Goal: Find specific page/section: Find specific page/section

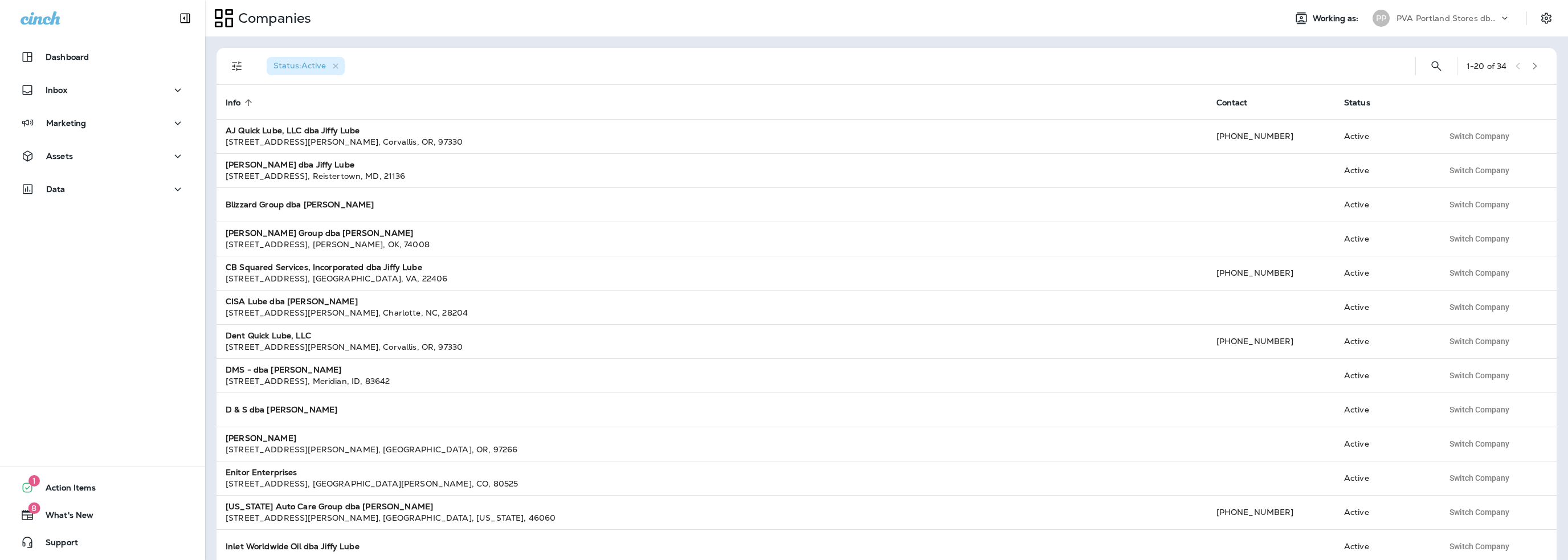
click at [1447, 23] on div "PVA Portland Stores dba Jiffy Lube" at bounding box center [1447, 19] width 103 height 17
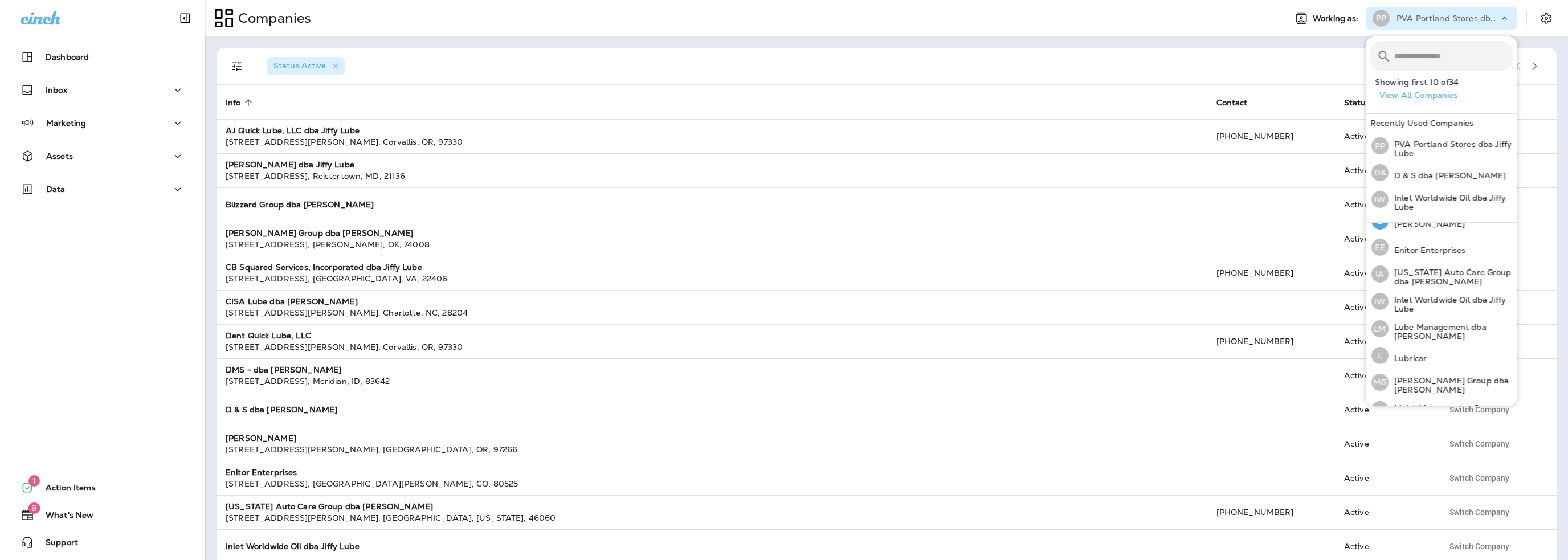
scroll to position [285, 0]
click at [1428, 351] on p "[PERSON_NAME] Group dba [PERSON_NAME]" at bounding box center [1450, 357] width 124 height 18
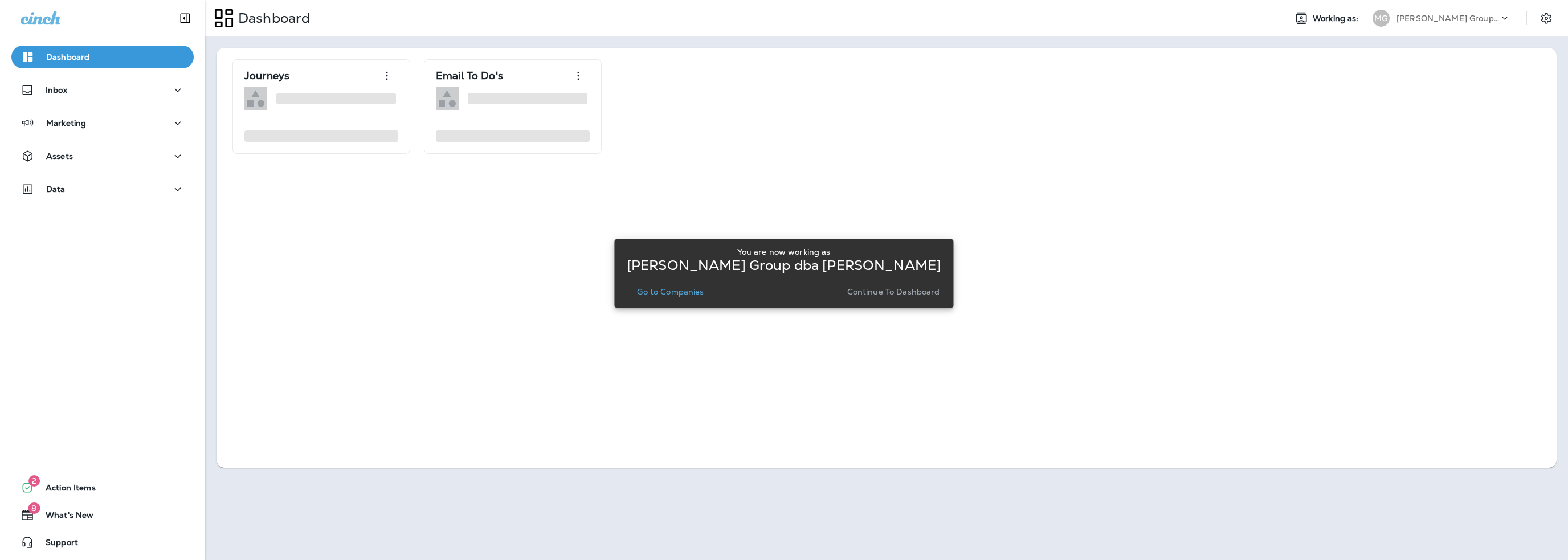
click at [691, 291] on p "Go to Companies" at bounding box center [670, 292] width 67 height 9
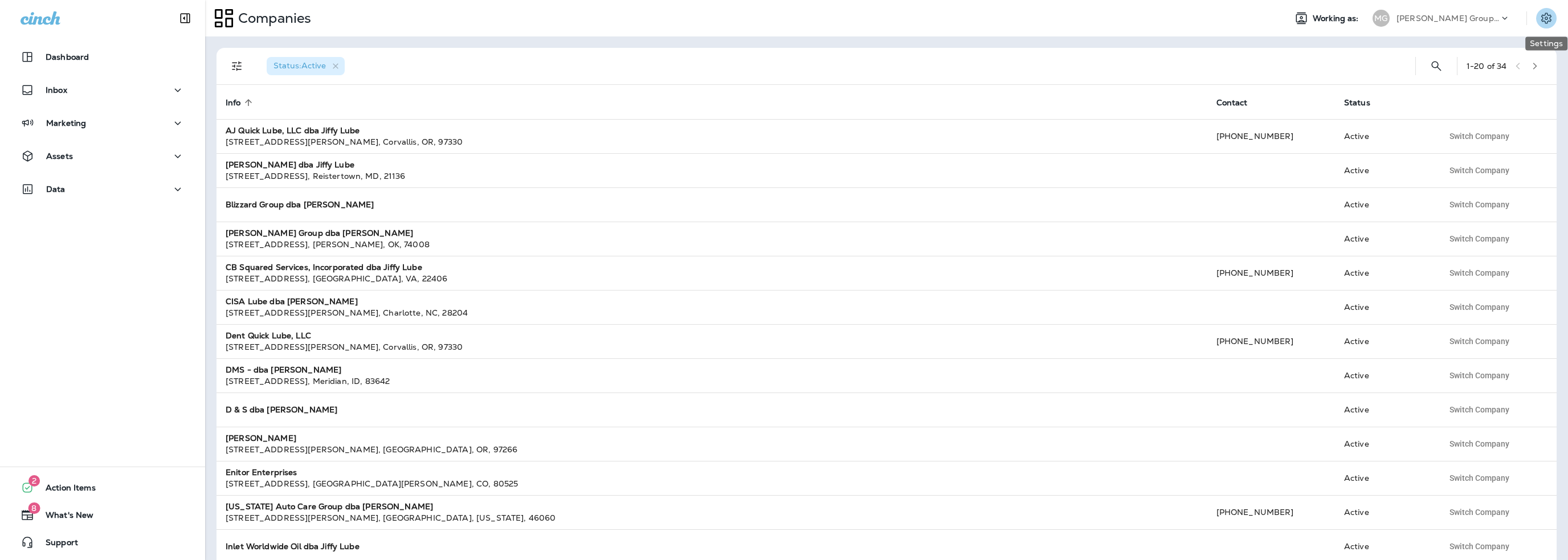
click at [1548, 19] on icon "Settings" at bounding box center [1546, 18] width 14 height 14
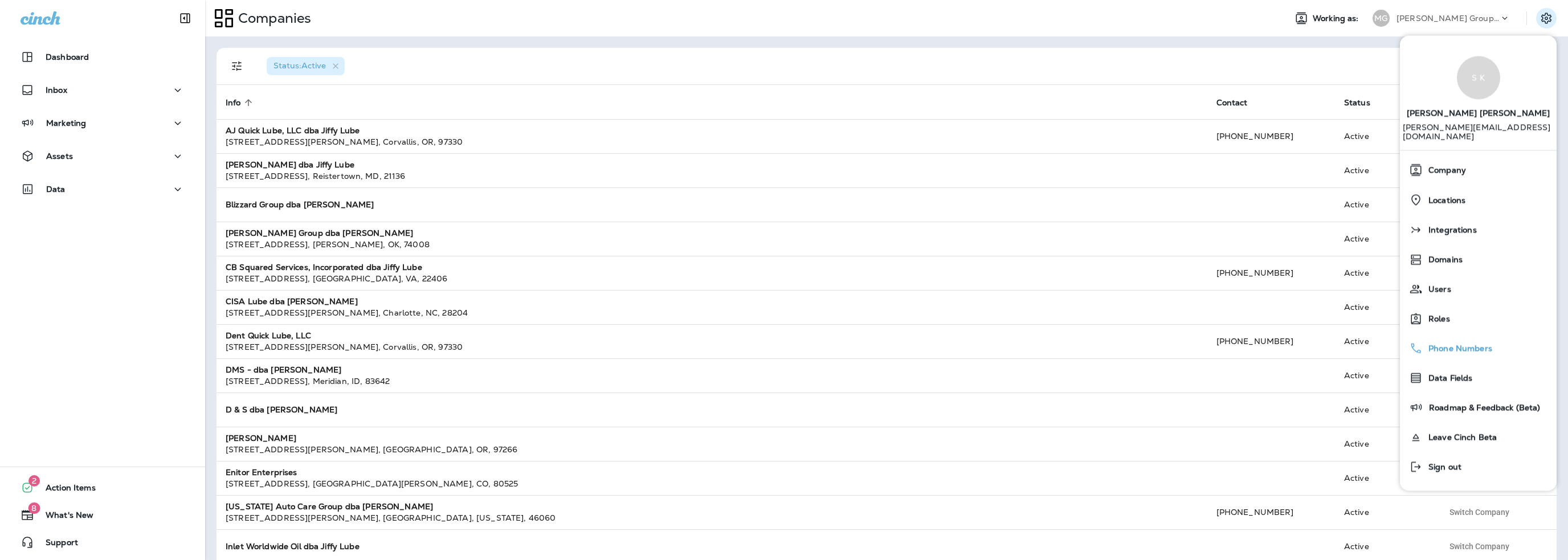
click at [1451, 344] on span "Phone Numbers" at bounding box center [1457, 349] width 69 height 10
